Goal: Information Seeking & Learning: Find specific page/section

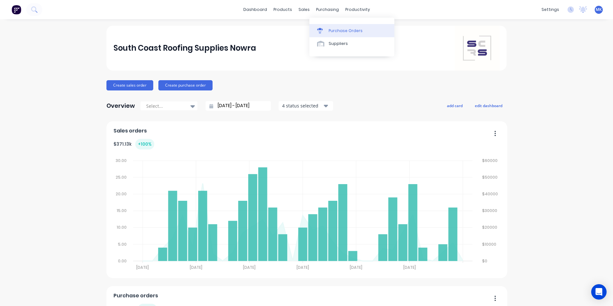
click at [357, 31] on div "Purchase Orders" at bounding box center [346, 31] width 34 height 6
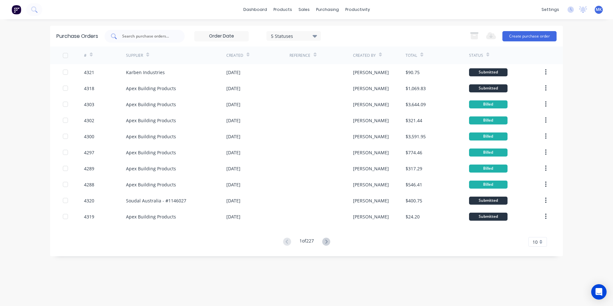
click at [145, 36] on input "text" at bounding box center [148, 36] width 53 height 6
type input "4252"
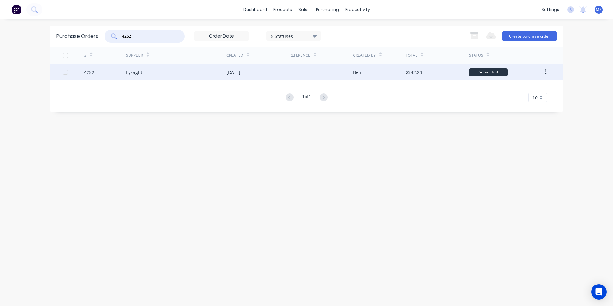
click at [360, 72] on div "Ben" at bounding box center [357, 72] width 8 height 7
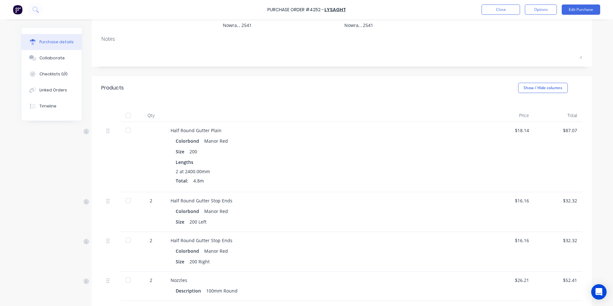
scroll to position [160, 0]
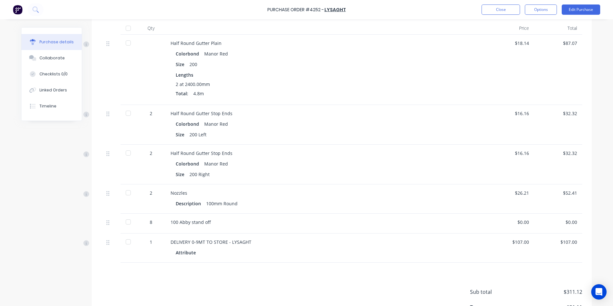
click at [126, 27] on div at bounding box center [128, 28] width 13 height 13
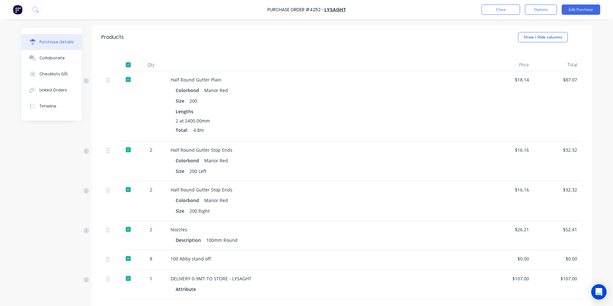
scroll to position [112, 0]
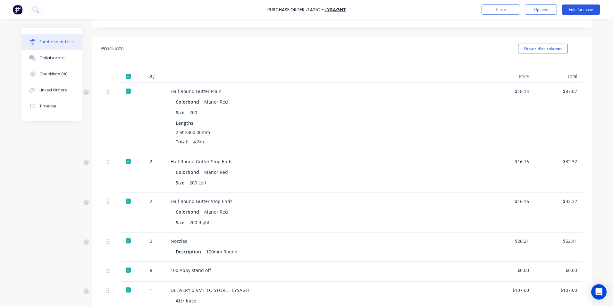
click at [569, 9] on button "Edit Purchase" at bounding box center [581, 9] width 38 height 10
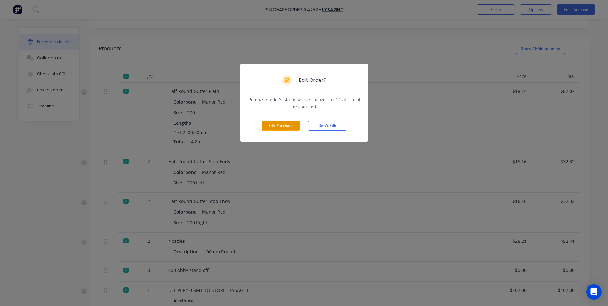
click at [275, 121] on button "Edit Purchase" at bounding box center [281, 126] width 38 height 10
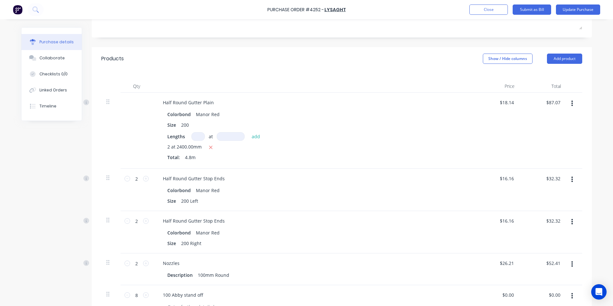
scroll to position [122, 0]
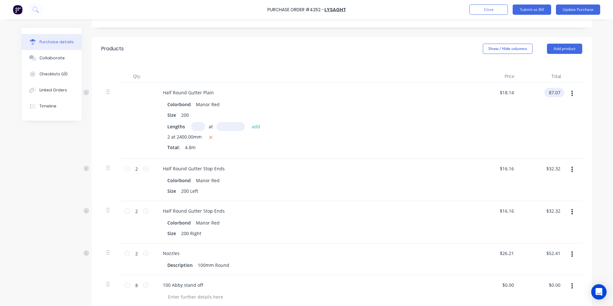
click at [558, 91] on input "87.07" at bounding box center [553, 92] width 17 height 9
click at [555, 95] on input "87.07" at bounding box center [554, 92] width 15 height 9
type input "2"
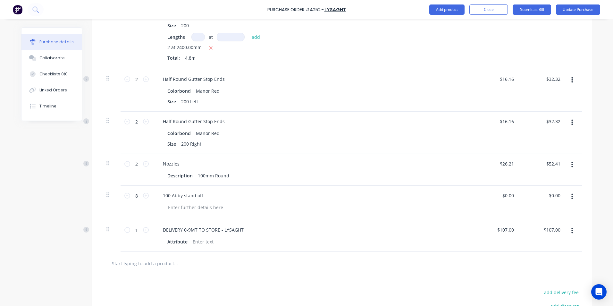
scroll to position [218, 0]
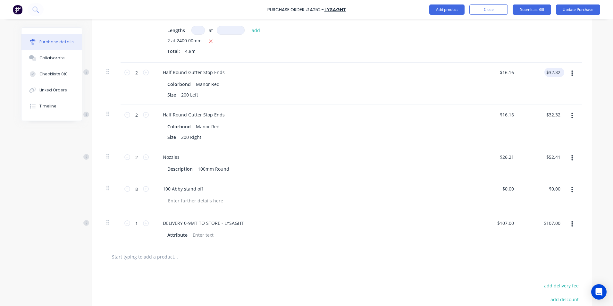
type input "52.41"
type input "$10.9188"
type input "$52.41"
type input "32.32"
click at [559, 73] on input "32.32" at bounding box center [553, 72] width 17 height 9
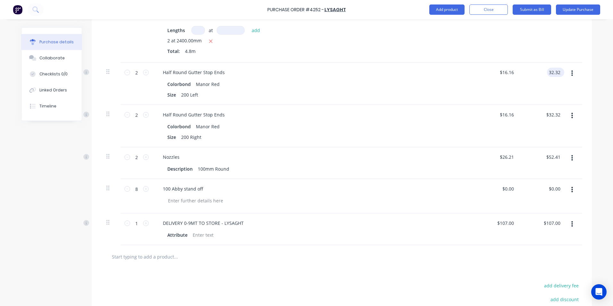
click at [556, 71] on input "32.32" at bounding box center [554, 72] width 15 height 9
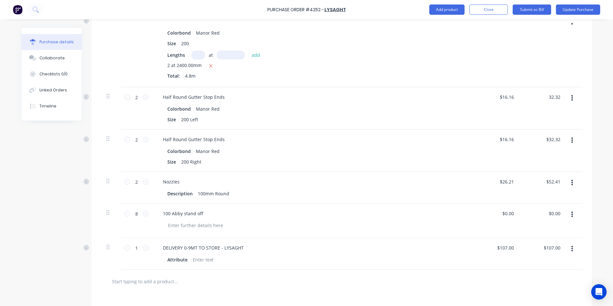
scroll to position [154, 0]
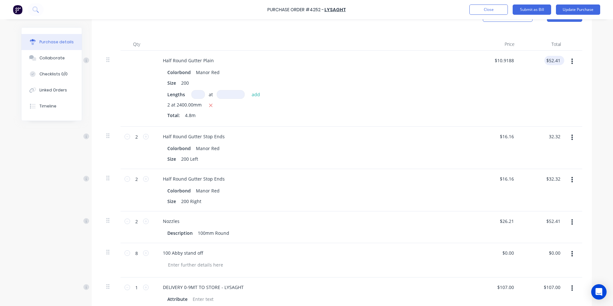
type input "52.41"
type input "$32.32"
click at [555, 58] on input "52.41" at bounding box center [553, 60] width 17 height 9
click at [555, 58] on input "52.41" at bounding box center [554, 60] width 15 height 9
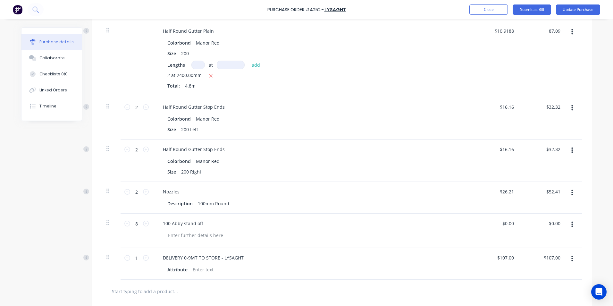
scroll to position [122, 0]
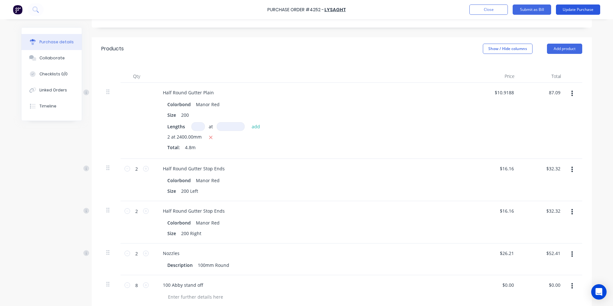
type input "87.09"
type input "$18.1438"
type input "$87.09"
click at [593, 8] on button "Update Purchase" at bounding box center [578, 9] width 44 height 10
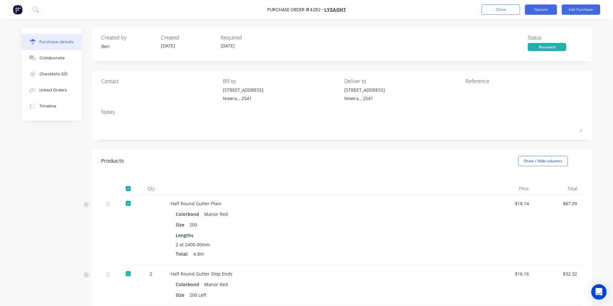
click at [541, 7] on button "Options" at bounding box center [541, 9] width 32 height 10
click at [532, 55] on div "Split order" at bounding box center [526, 51] width 49 height 9
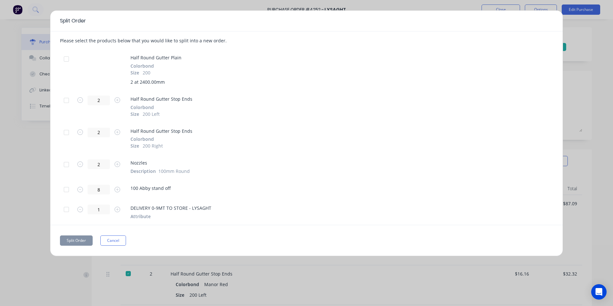
click at [64, 188] on div at bounding box center [66, 189] width 13 height 13
click at [68, 211] on div at bounding box center [66, 209] width 13 height 13
click at [79, 236] on button "Split Order" at bounding box center [76, 240] width 33 height 10
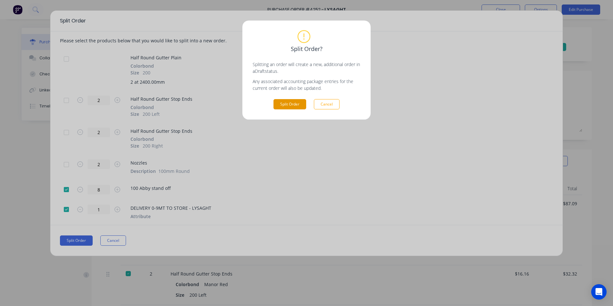
click at [303, 107] on button "Split Order" at bounding box center [290, 104] width 33 height 10
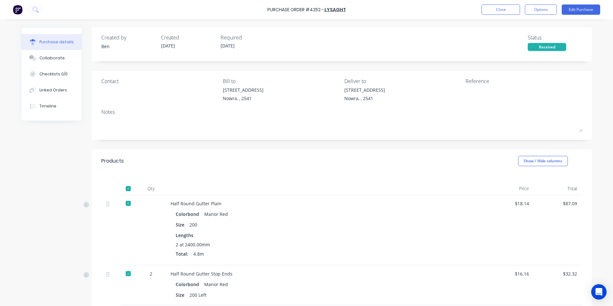
scroll to position [159, 0]
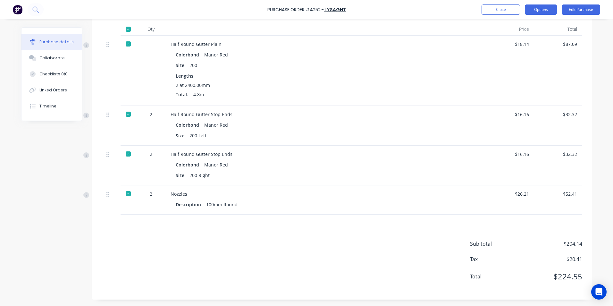
click at [535, 12] on button "Options" at bounding box center [541, 9] width 32 height 10
click at [524, 41] on div "Convert to Bill" at bounding box center [526, 38] width 49 height 9
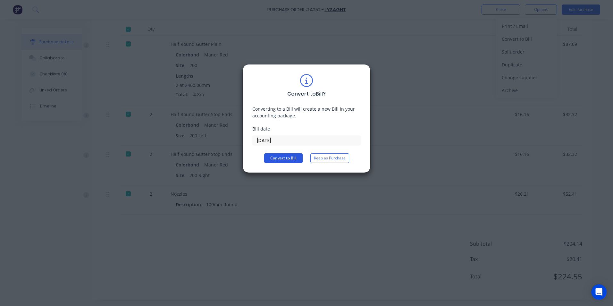
click at [292, 159] on button "Convert to Bill" at bounding box center [283, 158] width 38 height 10
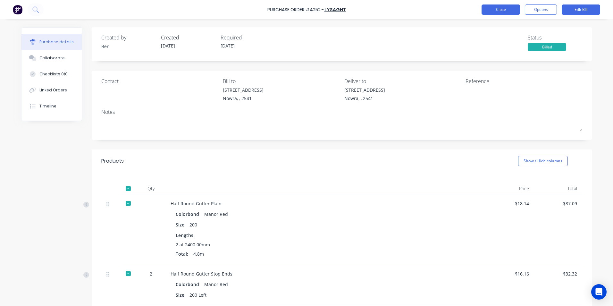
click at [500, 11] on button "Close" at bounding box center [501, 9] width 38 height 10
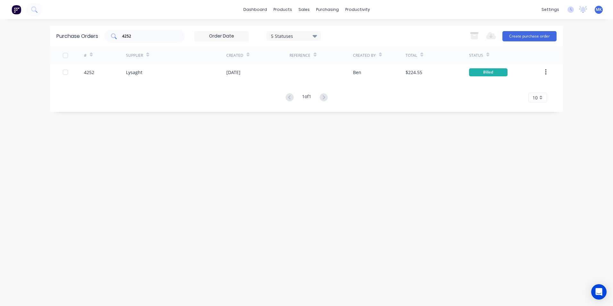
click at [146, 35] on input "4252" at bounding box center [148, 36] width 53 height 6
type input "4321"
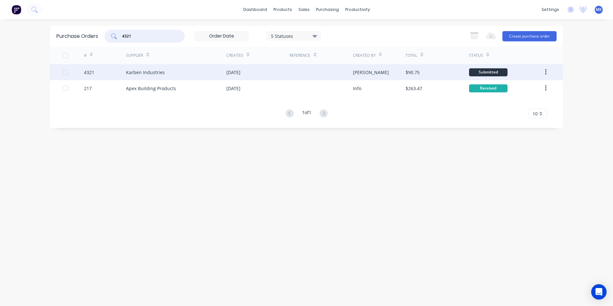
click at [423, 71] on div "$90.75" at bounding box center [437, 72] width 63 height 16
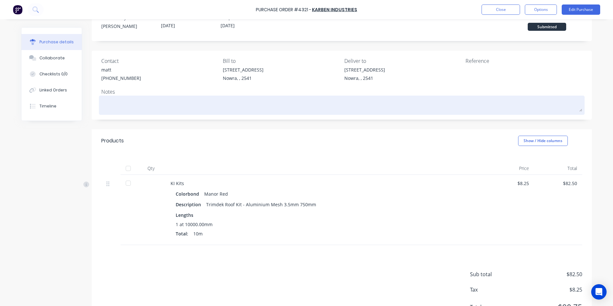
scroll to position [51, 0]
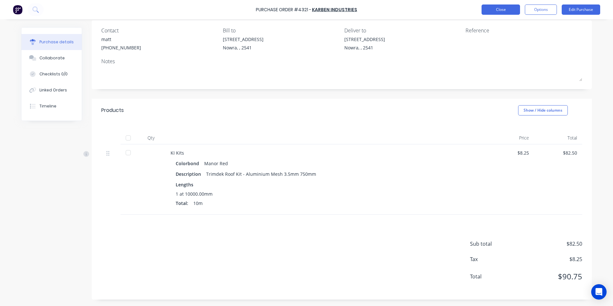
click at [495, 5] on button "Close" at bounding box center [501, 9] width 38 height 10
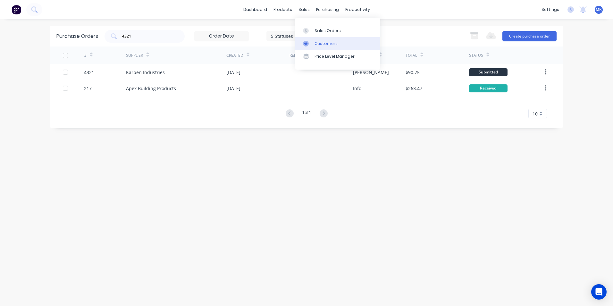
click at [322, 40] on link "Customers" at bounding box center [337, 43] width 85 height 13
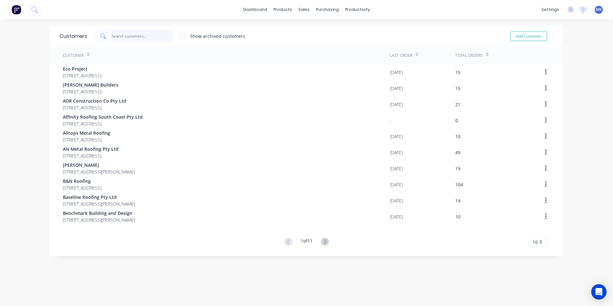
click at [127, 34] on input "text" at bounding box center [143, 36] width 63 height 13
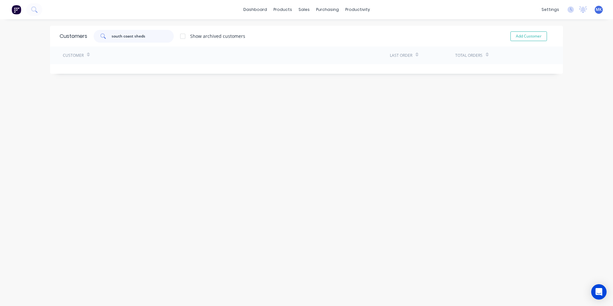
click at [143, 38] on input "south coast sheds" at bounding box center [143, 36] width 63 height 13
type input "r"
type input "p"
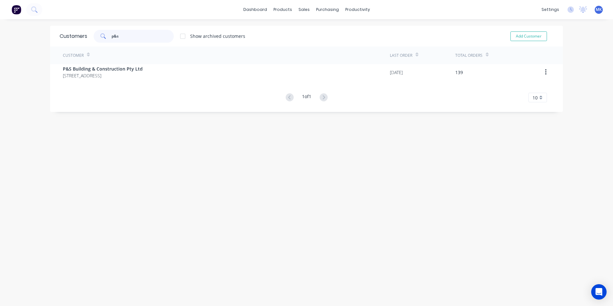
click at [118, 30] on input "p&s" at bounding box center [143, 36] width 63 height 13
click at [128, 37] on input "p&s" at bounding box center [143, 36] width 63 height 13
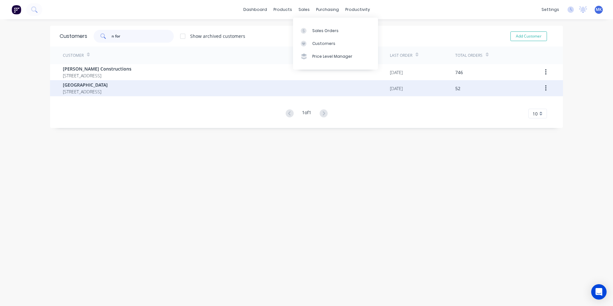
type input "n for"
click at [282, 87] on div "[GEOGRAPHIC_DATA] [GEOGRAPHIC_DATA] [GEOGRAPHIC_DATA] [GEOGRAPHIC_DATA]" at bounding box center [226, 88] width 327 height 16
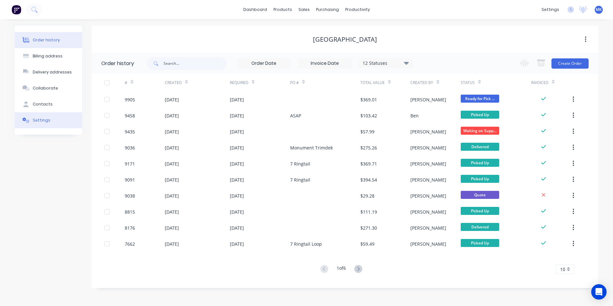
click at [50, 120] on button "Settings" at bounding box center [48, 120] width 67 height 16
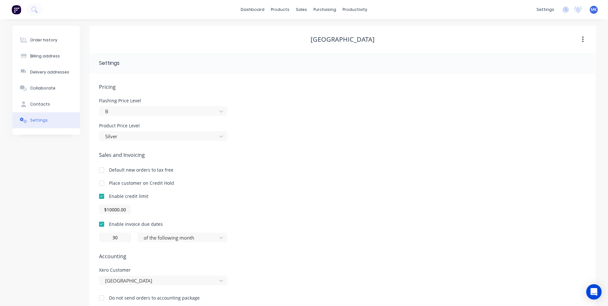
click at [103, 182] on div at bounding box center [101, 183] width 13 height 13
click at [318, 42] on div "Customers" at bounding box center [323, 44] width 23 height 6
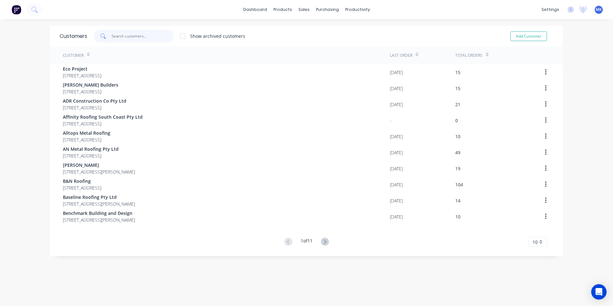
click at [135, 38] on input "text" at bounding box center [143, 36] width 63 height 13
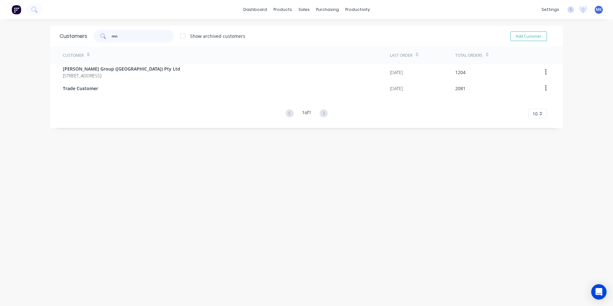
type input "m"
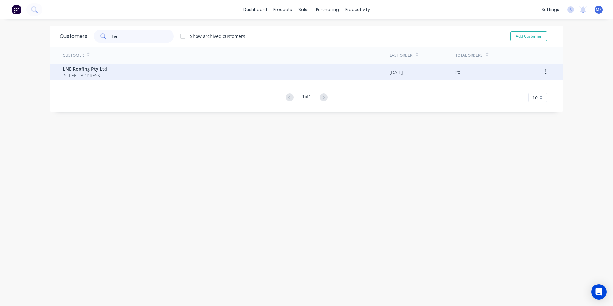
type input "lne"
click at [168, 80] on div "LNE Roofing Pty Ltd [STREET_ADDRESS]" at bounding box center [226, 72] width 327 height 16
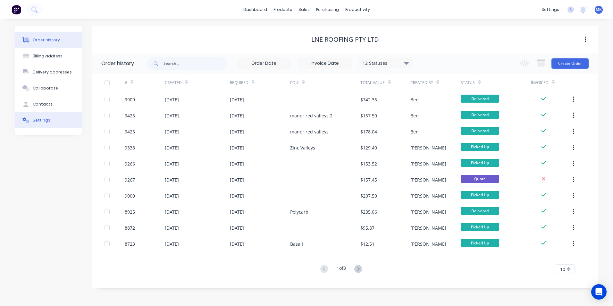
click at [67, 117] on button "Settings" at bounding box center [48, 120] width 67 height 16
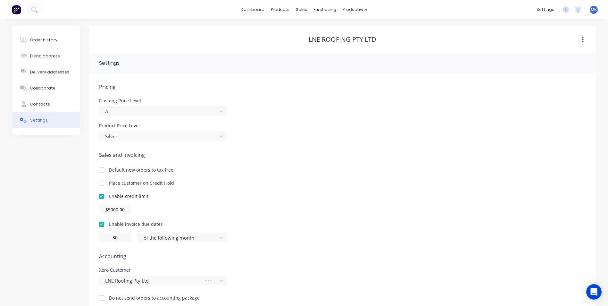
click at [104, 182] on div at bounding box center [101, 183] width 13 height 13
click at [345, 40] on link "Customers" at bounding box center [335, 43] width 85 height 13
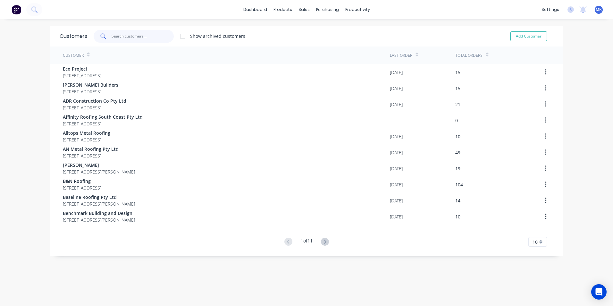
click at [138, 37] on input "text" at bounding box center [143, 36] width 63 height 13
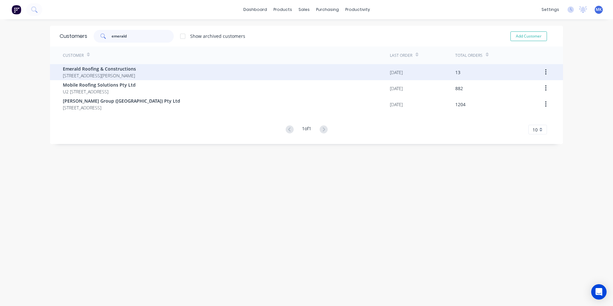
type input "emerald"
click at [121, 75] on span "[STREET_ADDRESS][PERSON_NAME]" at bounding box center [99, 75] width 73 height 7
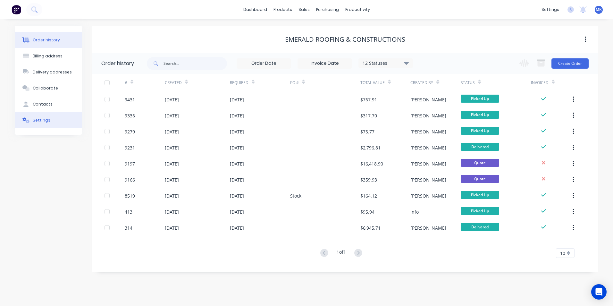
click at [49, 122] on button "Settings" at bounding box center [48, 120] width 67 height 16
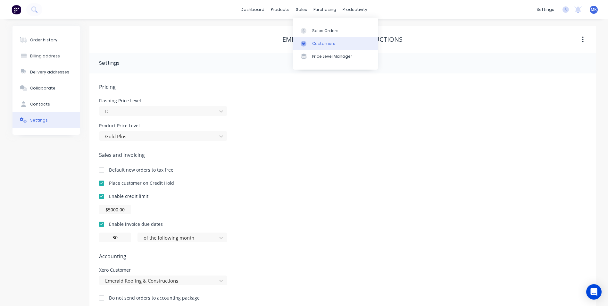
click at [311, 46] on link "Customers" at bounding box center [335, 43] width 85 height 13
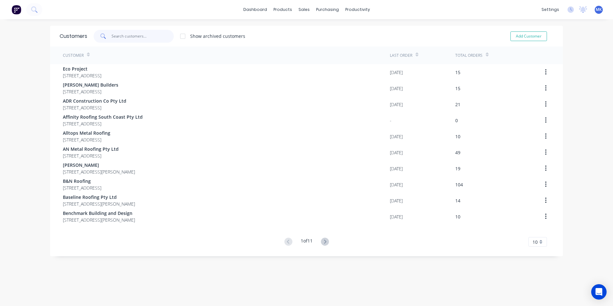
click at [143, 39] on input "text" at bounding box center [143, 36] width 63 height 13
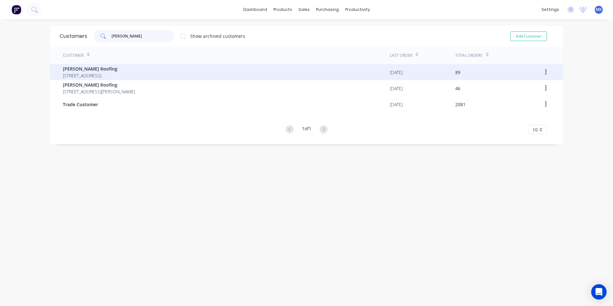
type input "[PERSON_NAME]"
click at [117, 69] on span "[PERSON_NAME] Roofing" at bounding box center [90, 68] width 55 height 7
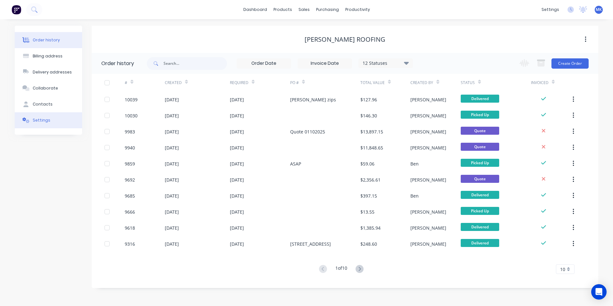
click at [50, 122] on button "Settings" at bounding box center [48, 120] width 67 height 16
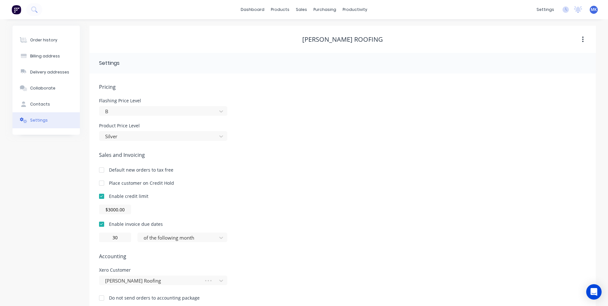
click at [101, 182] on div at bounding box center [101, 183] width 13 height 13
click at [325, 40] on link "Customers" at bounding box center [335, 43] width 85 height 13
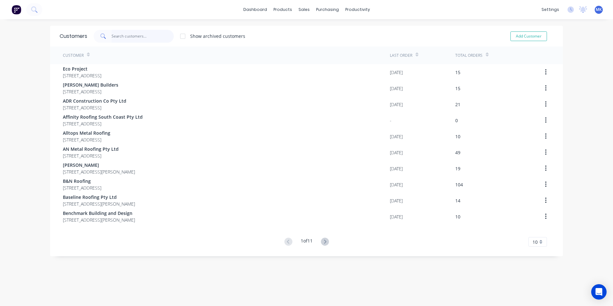
click at [137, 38] on input "text" at bounding box center [143, 36] width 63 height 13
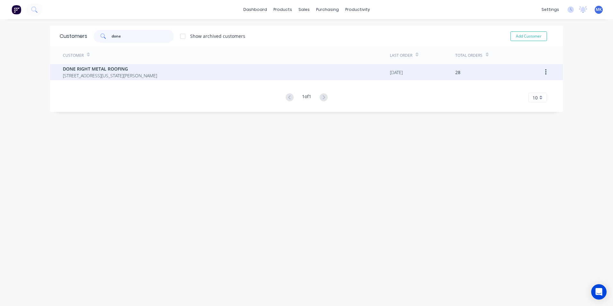
type input "done"
click at [139, 74] on span "[STREET_ADDRESS][US_STATE][PERSON_NAME]" at bounding box center [110, 75] width 94 height 7
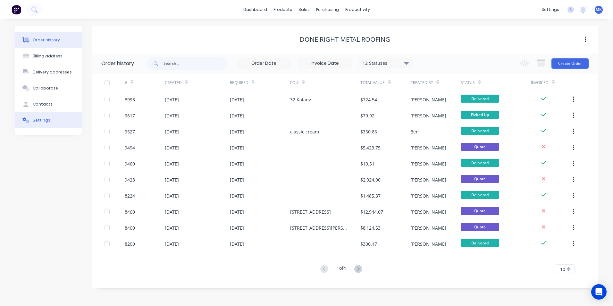
click at [53, 113] on button "Settings" at bounding box center [48, 120] width 67 height 16
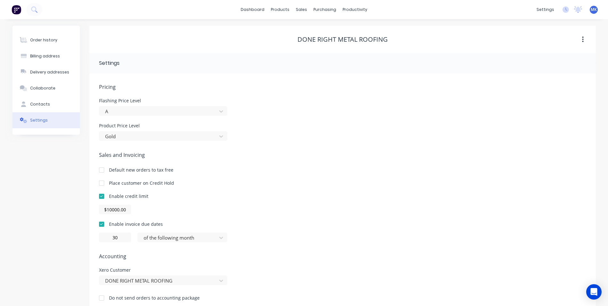
click at [103, 185] on div at bounding box center [101, 183] width 13 height 13
click at [304, 49] on link "Customers" at bounding box center [335, 43] width 85 height 13
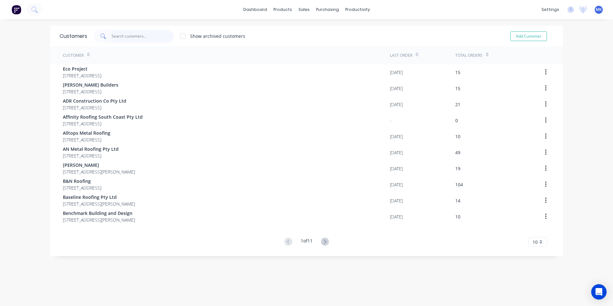
click at [135, 34] on input "text" at bounding box center [143, 36] width 63 height 13
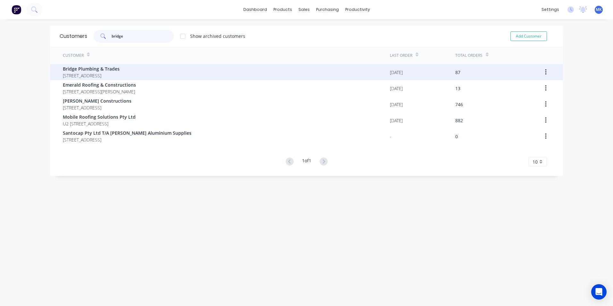
type input "bridge"
click at [120, 71] on span "Bridge Plumbing & Trades" at bounding box center [91, 68] width 57 height 7
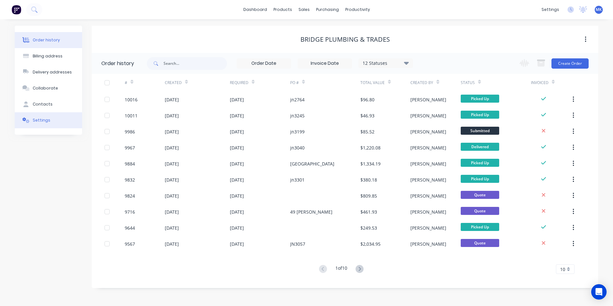
click at [48, 124] on button "Settings" at bounding box center [48, 120] width 67 height 16
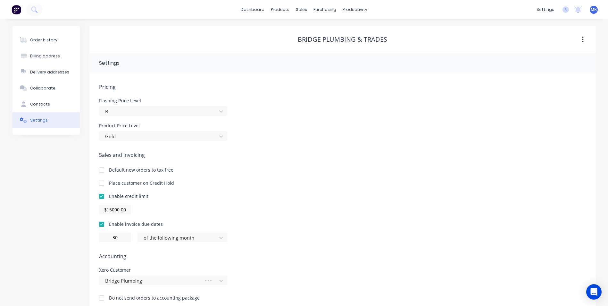
click at [98, 184] on div at bounding box center [101, 183] width 13 height 13
click at [308, 38] on link "Customers" at bounding box center [335, 43] width 85 height 13
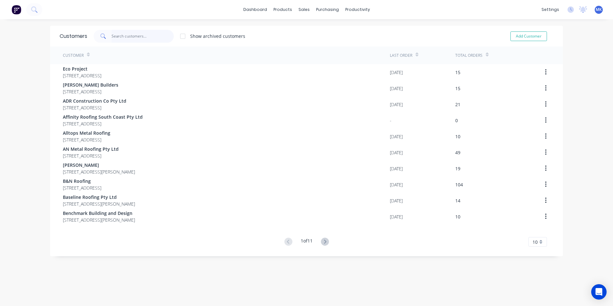
click at [137, 38] on input "text" at bounding box center [143, 36] width 63 height 13
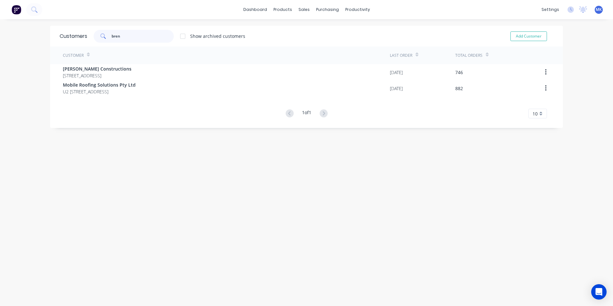
type input "bren"
click at [254, 12] on link "dashboard" at bounding box center [255, 10] width 30 height 10
